Goal: Task Accomplishment & Management: Manage account settings

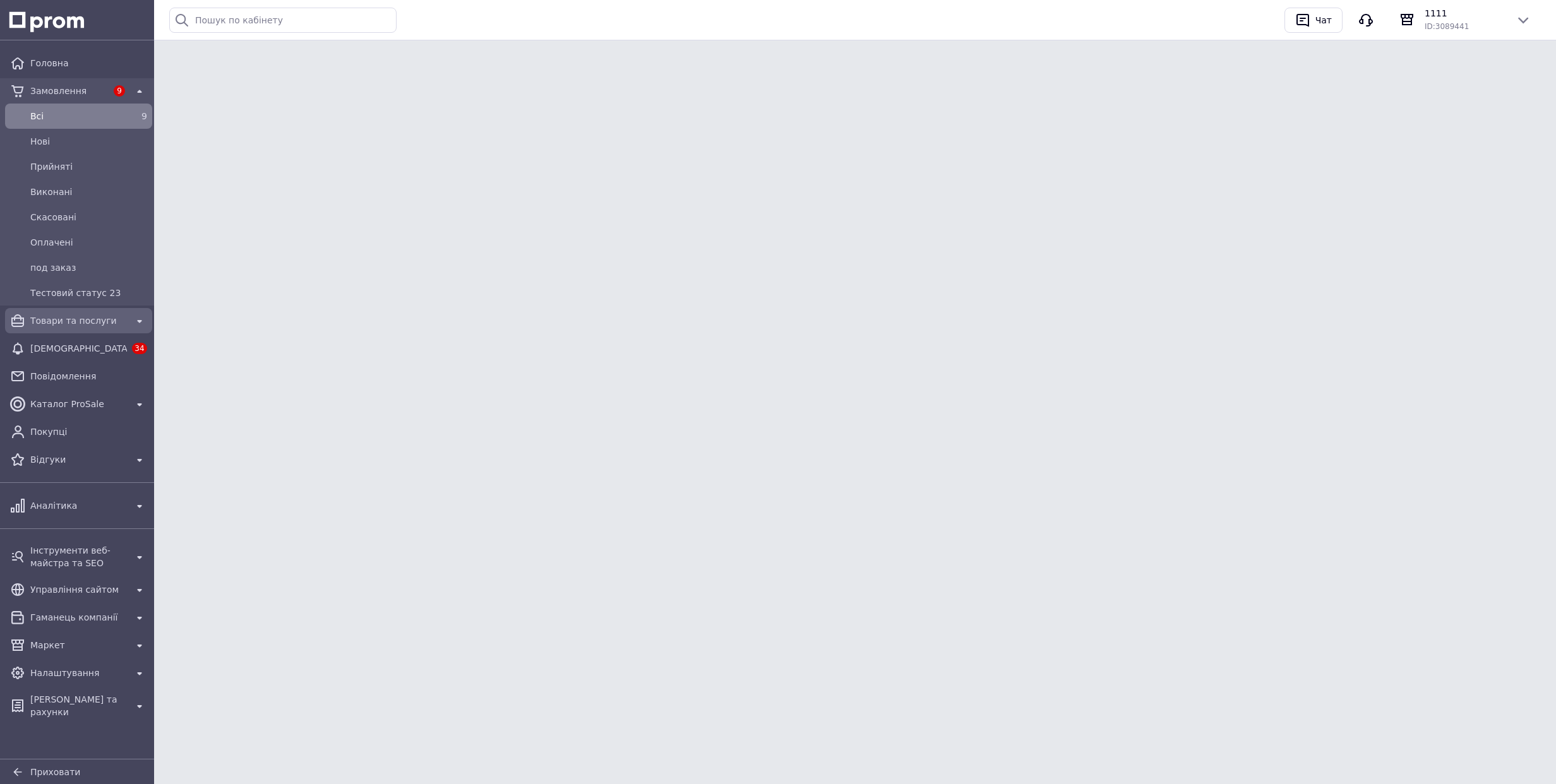
click at [67, 333] on link "Товари та послуги" at bounding box center [78, 321] width 157 height 26
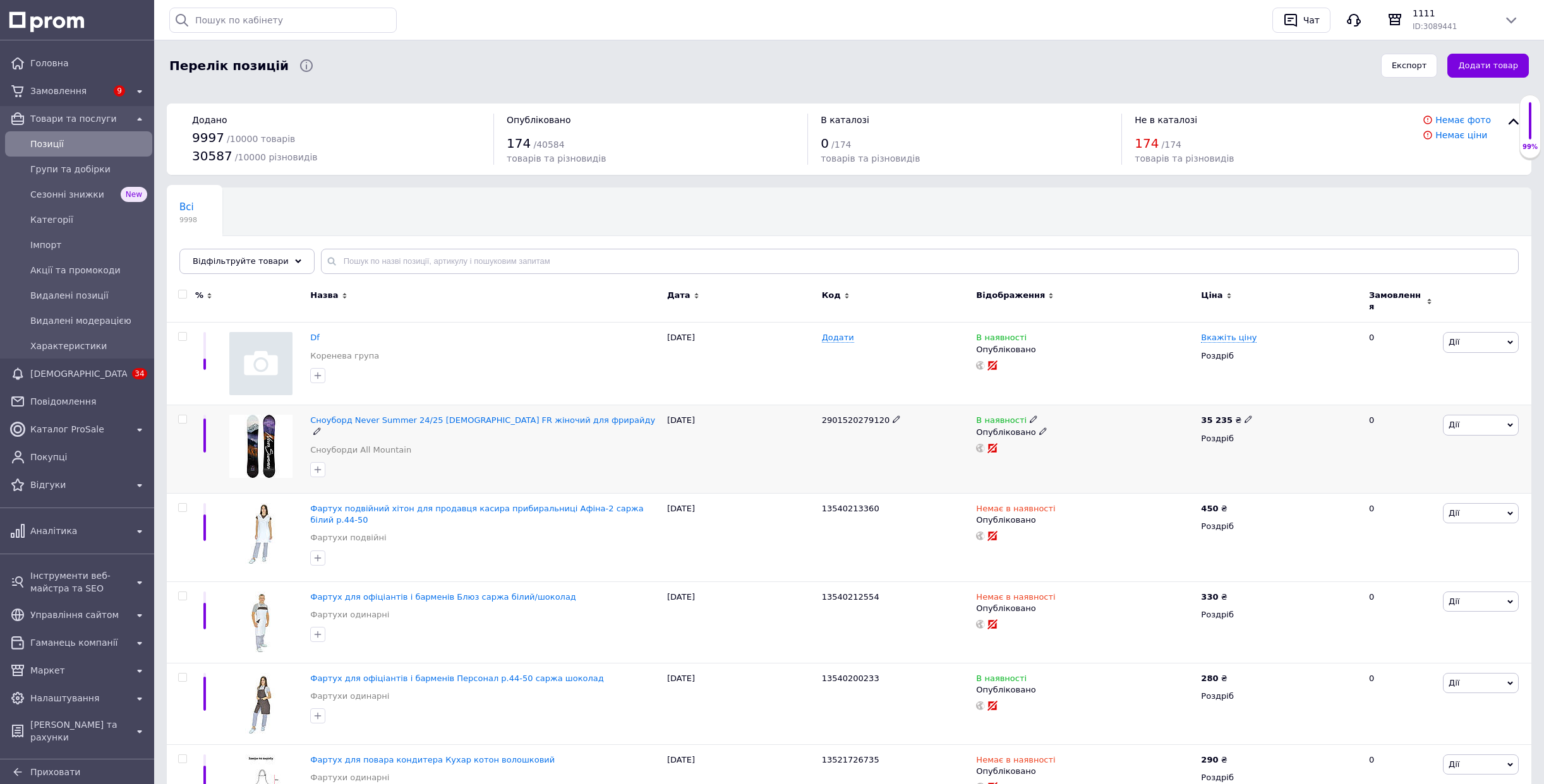
click at [185, 415] on input "checkbox" at bounding box center [182, 420] width 8 height 8
checkbox input "true"
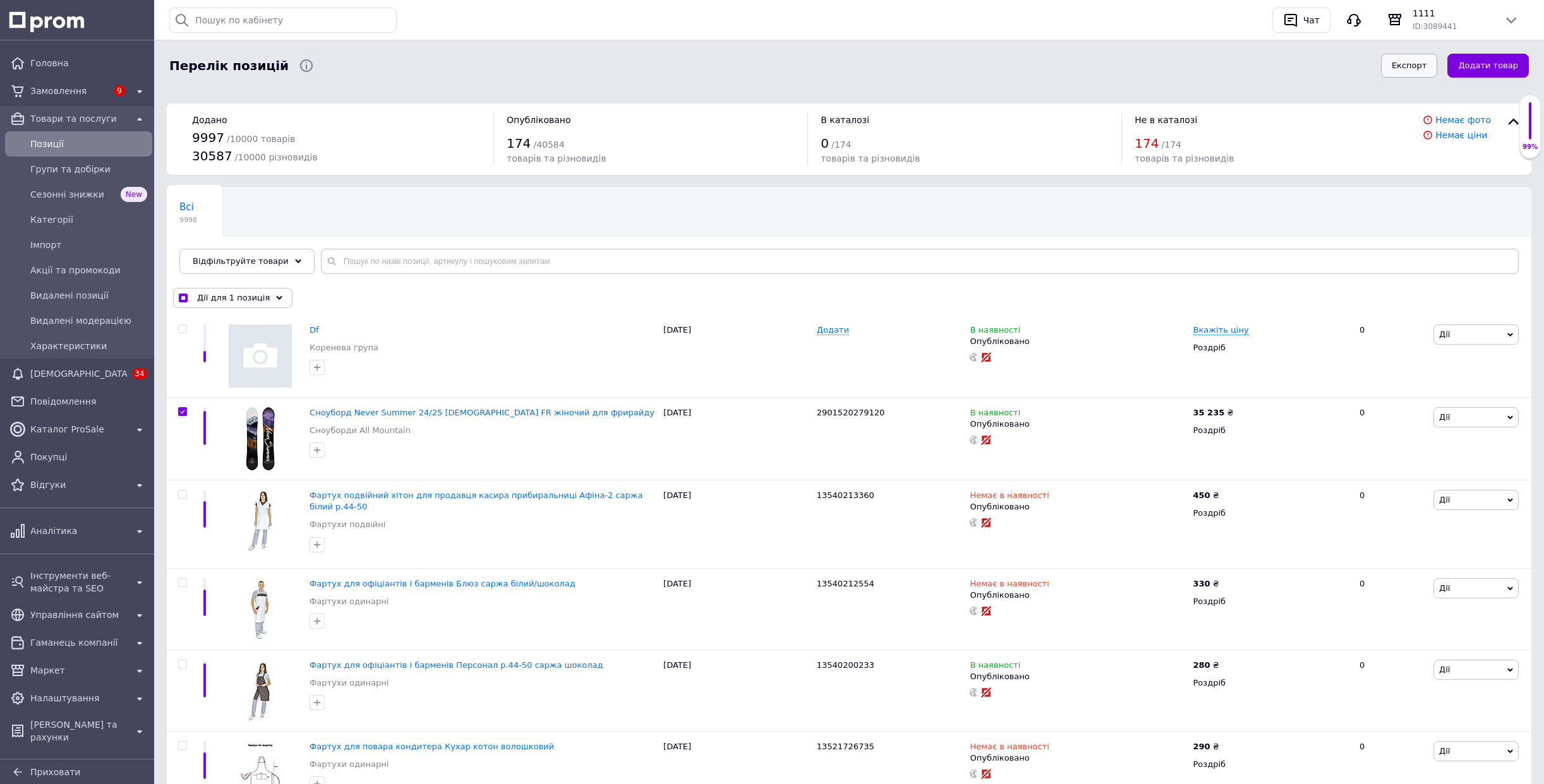
click at [1408, 67] on button "Експорт" at bounding box center [1410, 66] width 57 height 25
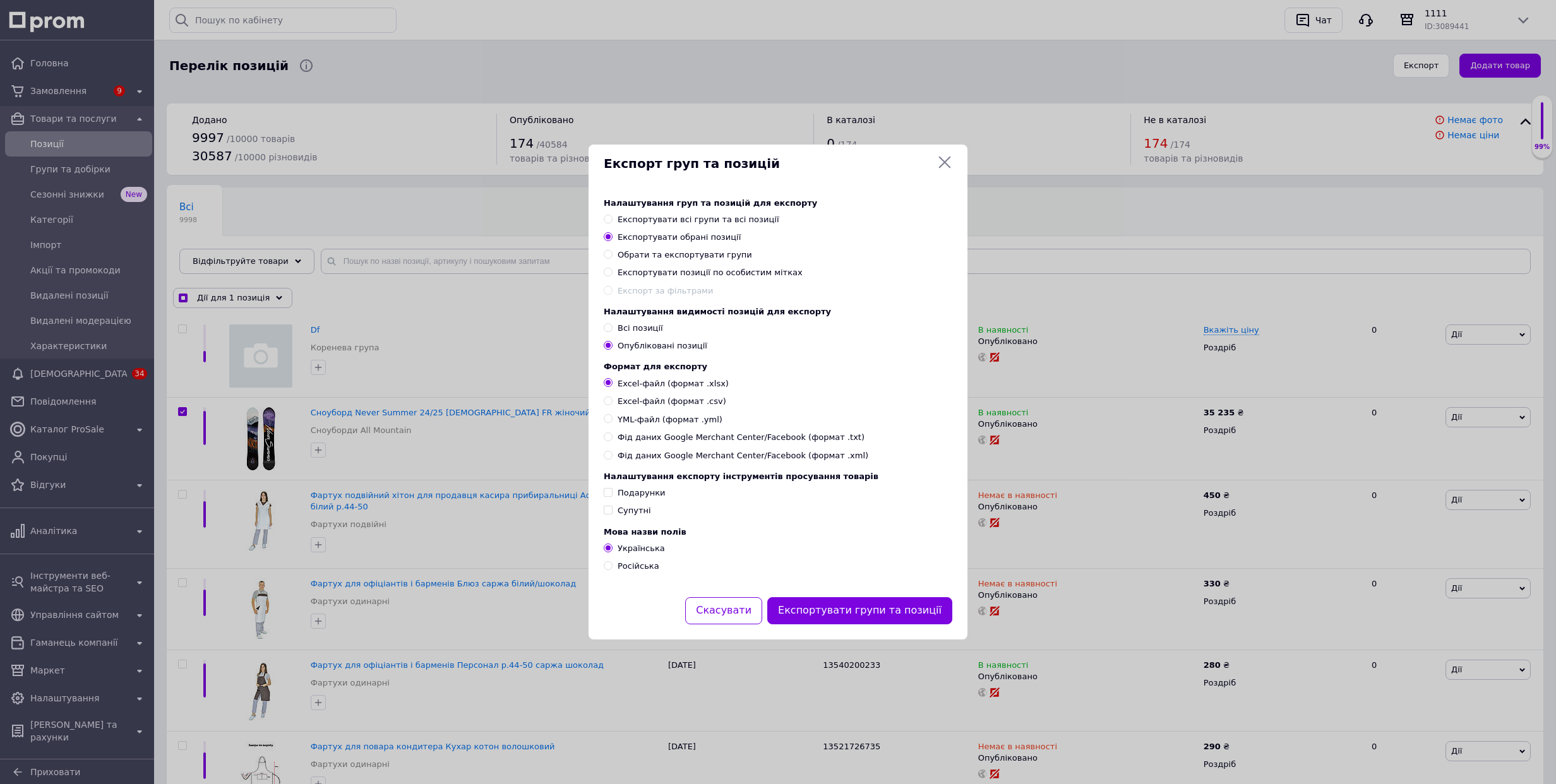
click at [371, 152] on div "Експорт груп та позицій Налаштування груп та позицій для експорту Експортувати …" at bounding box center [778, 392] width 1556 height 784
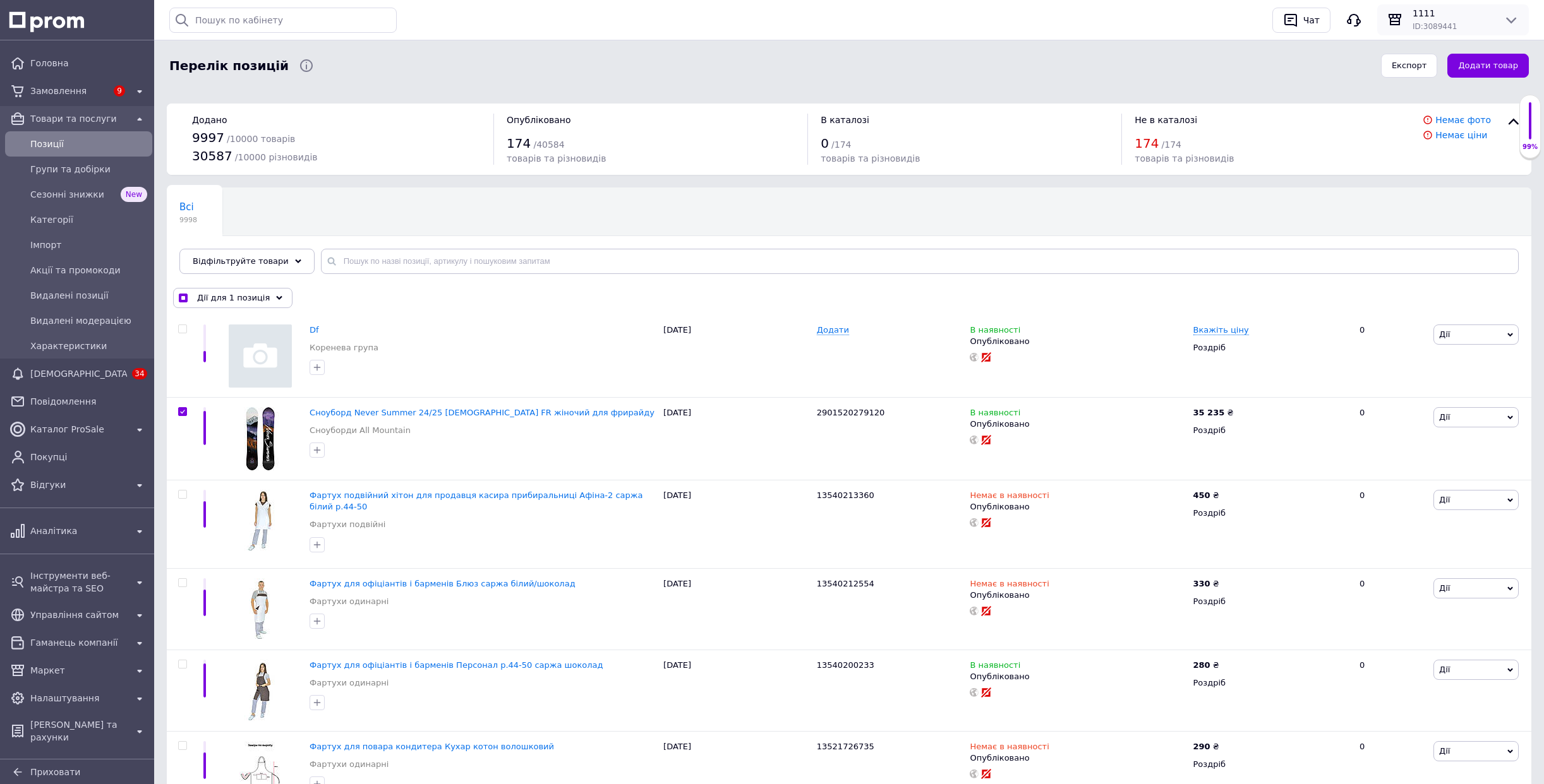
click at [1466, 34] on div "1111 ID: 3089441" at bounding box center [1453, 19] width 152 height 31
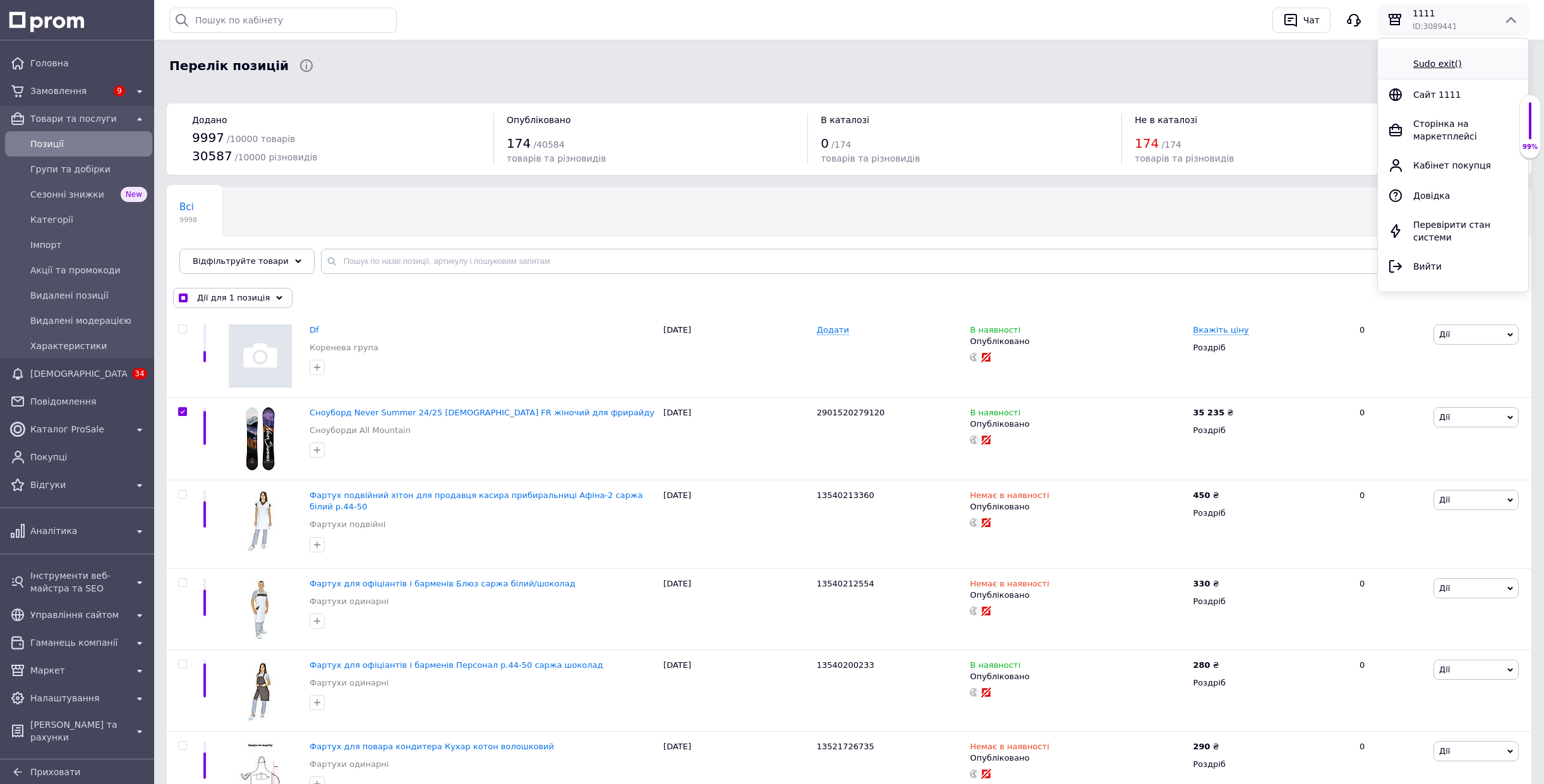
click at [1422, 71] on div "Sudo exit()" at bounding box center [1453, 63] width 140 height 15
checkbox input "true"
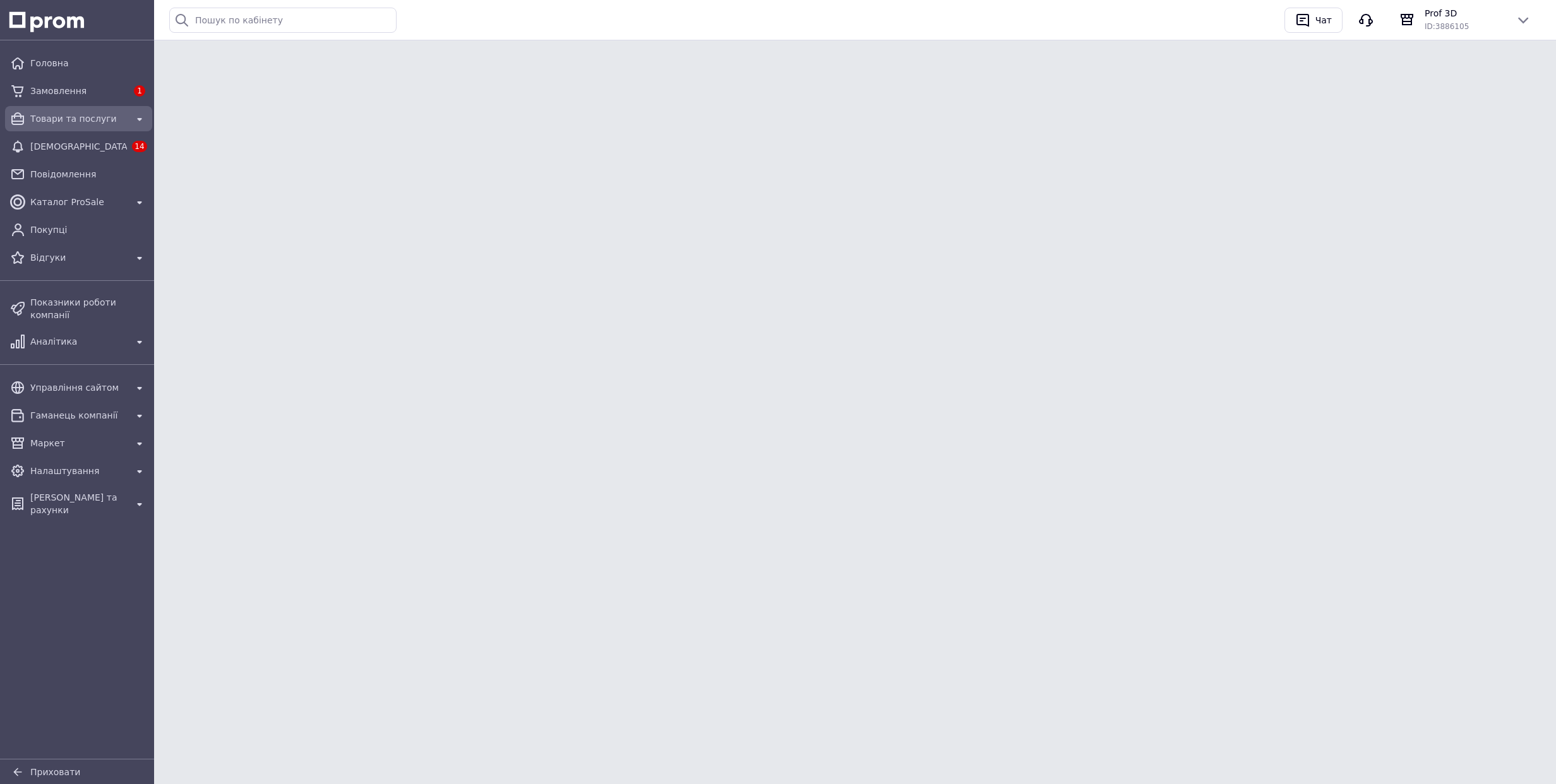
click at [88, 117] on span "Товари та послуги" at bounding box center [78, 118] width 96 height 12
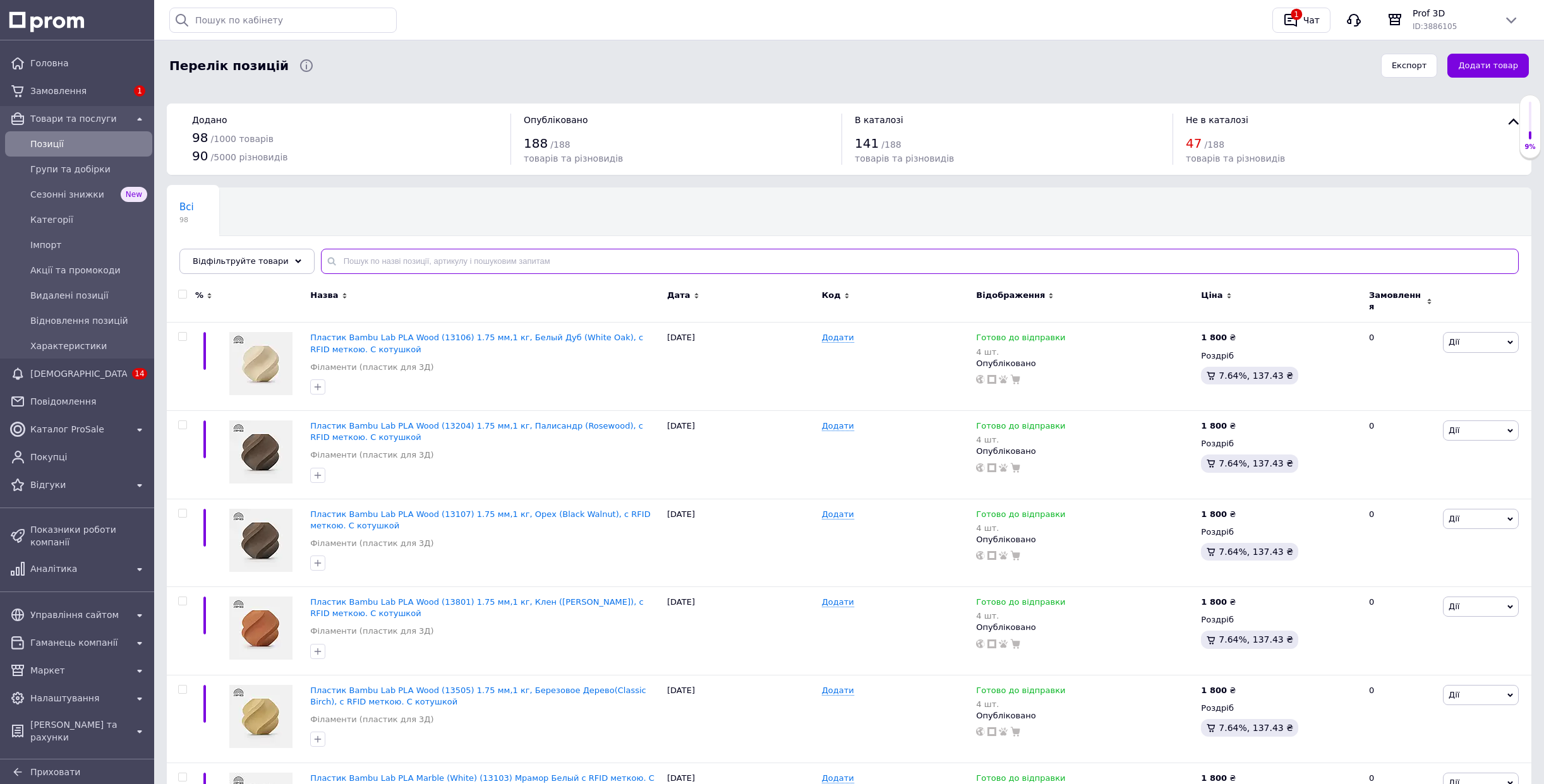
click at [417, 271] on input "text" at bounding box center [920, 261] width 1198 height 26
paste input "2708590155"
type input "2708590155"
click at [395, 333] on span "Пластик Bambu Lab PLA Wood (13106) 1.75 мм,1 кг, Белый Дуб (White Oak), c RFID …" at bounding box center [477, 343] width 333 height 21
